Goal: Use online tool/utility: Utilize a website feature to perform a specific function

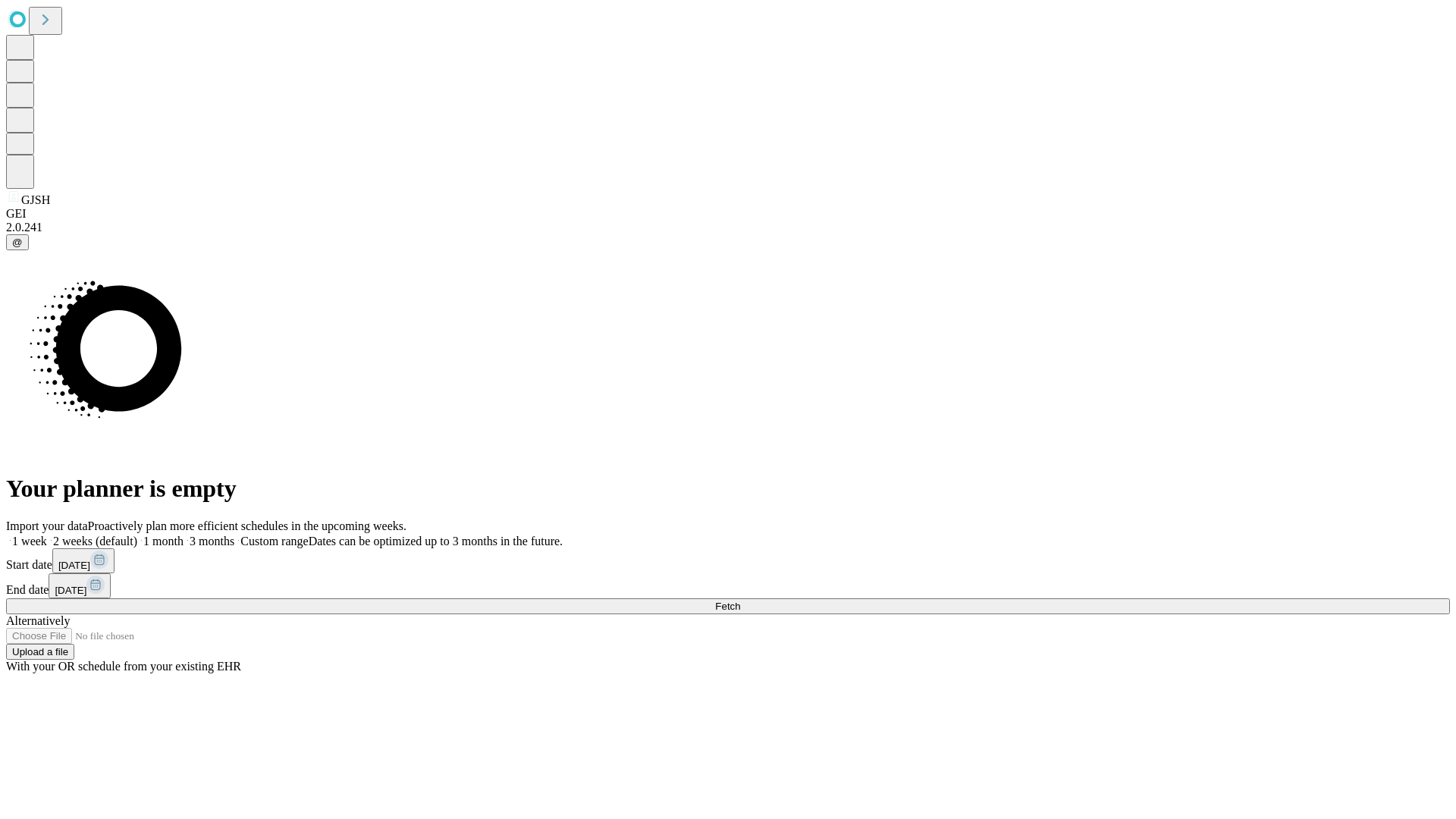
click at [740, 600] on span "Fetch" at bounding box center [727, 606] width 25 height 12
